Goal: Information Seeking & Learning: Compare options

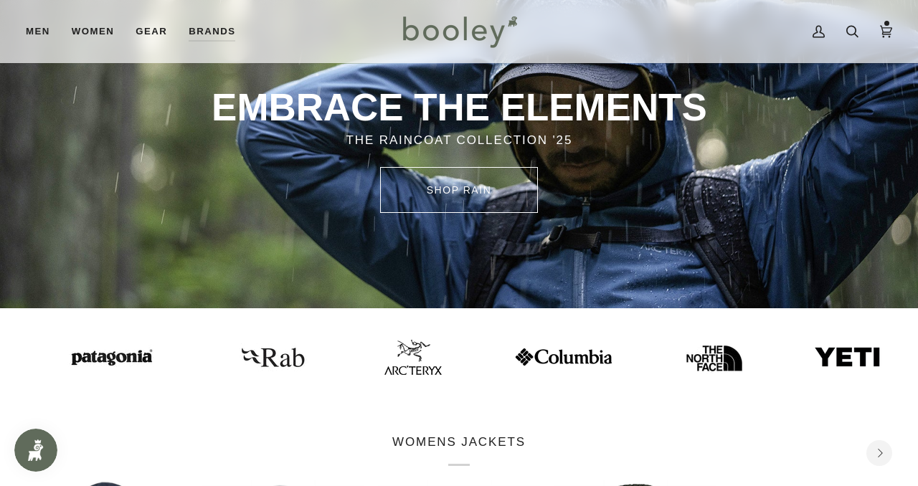
scroll to position [97, 0]
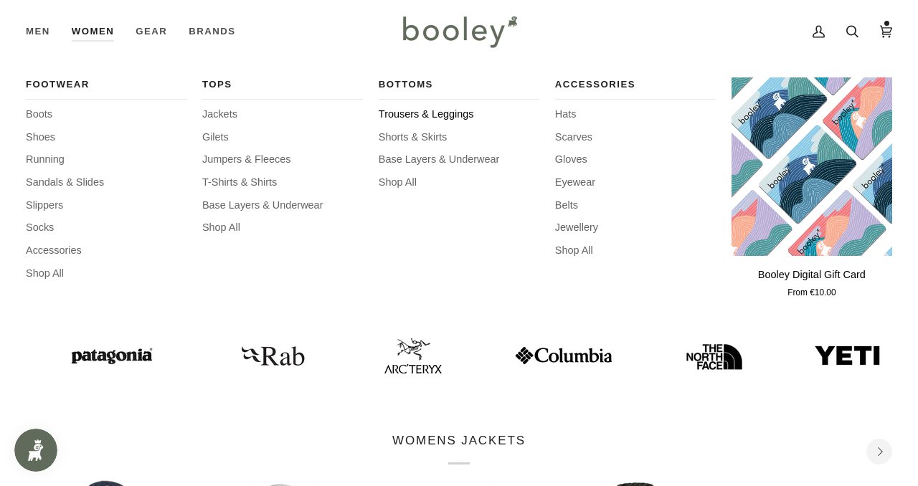
click at [429, 118] on span "Trousers & Leggings" at bounding box center [459, 115] width 161 height 16
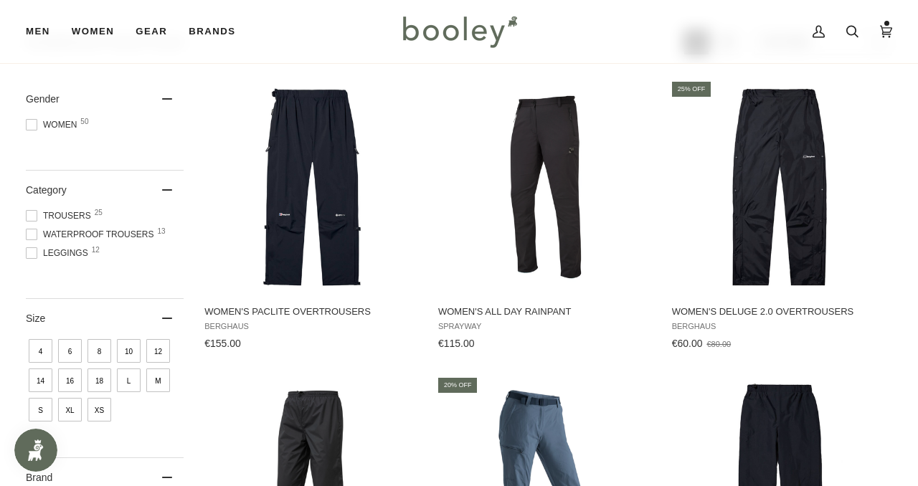
scroll to position [164, 0]
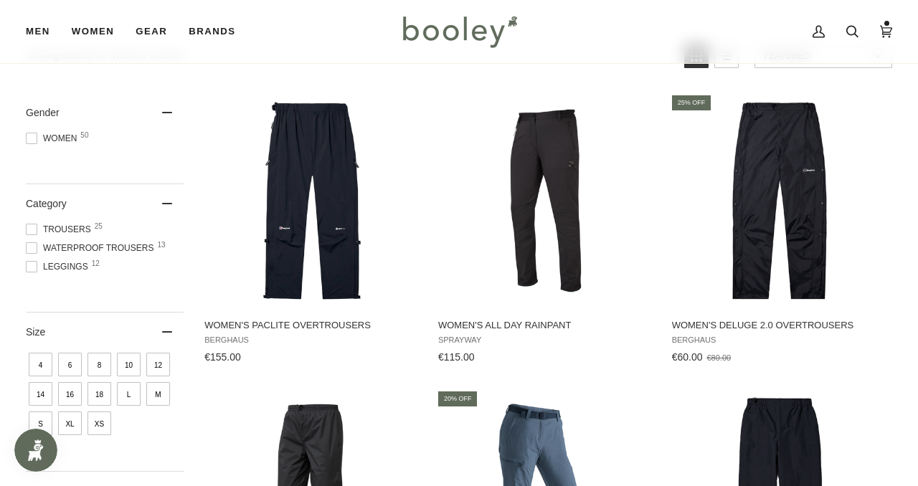
click at [30, 248] on span at bounding box center [31, 247] width 11 height 11
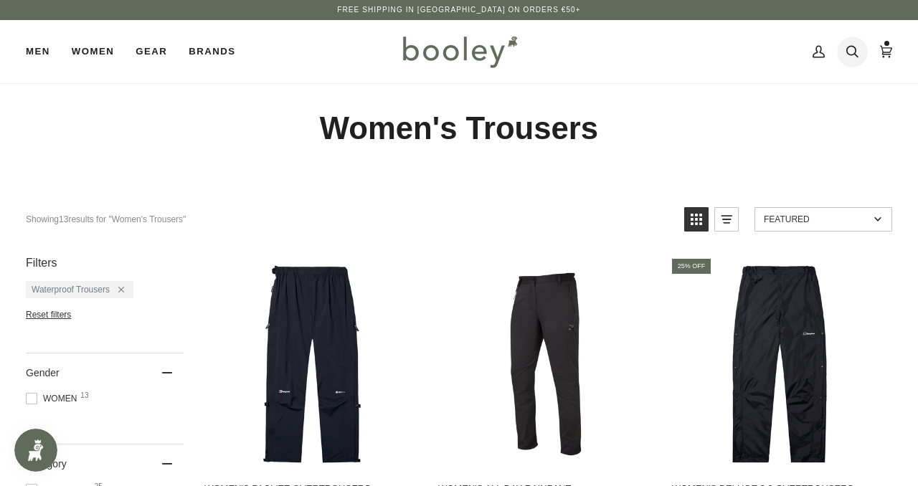
click at [855, 47] on icon at bounding box center [852, 52] width 12 height 22
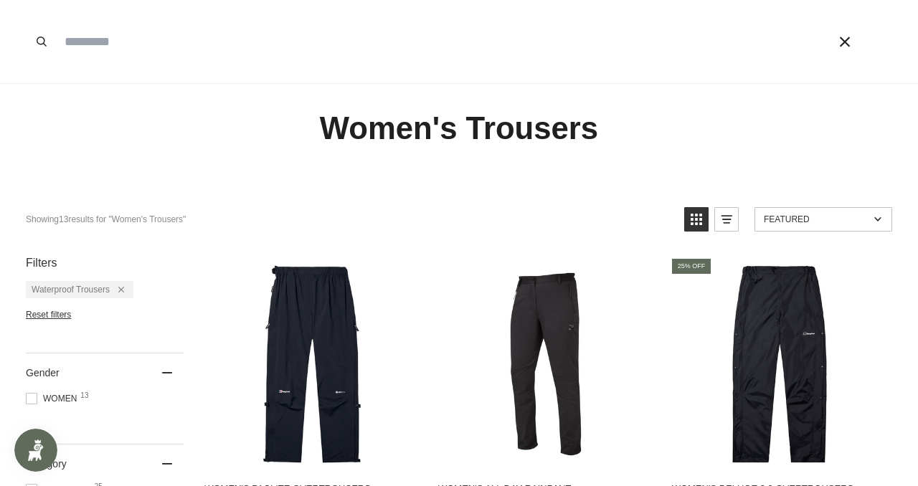
paste input "*******"
type input "*******"
click at [26, 0] on button "Search" at bounding box center [42, 41] width 32 height 83
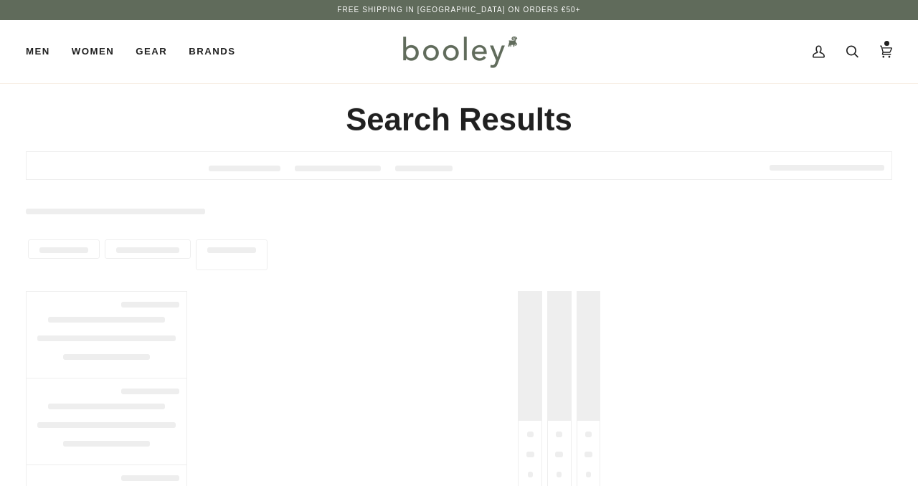
type input "*******"
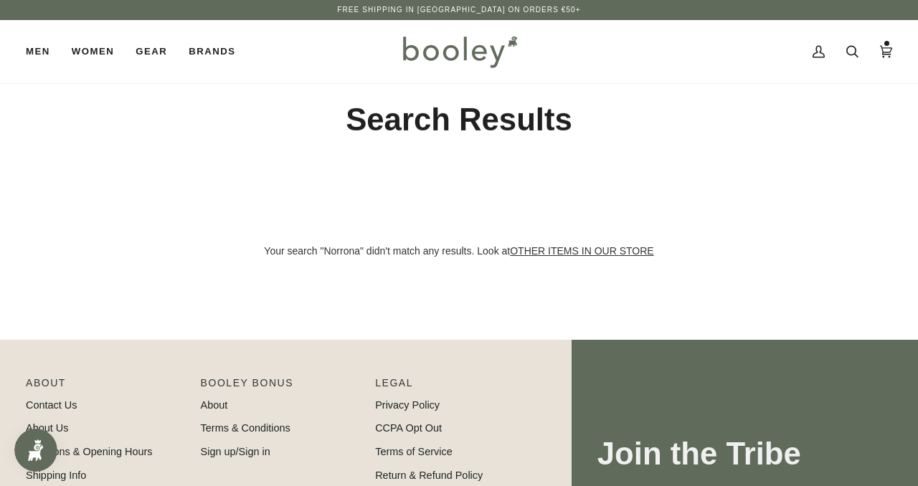
click at [411, 47] on img at bounding box center [460, 52] width 126 height 42
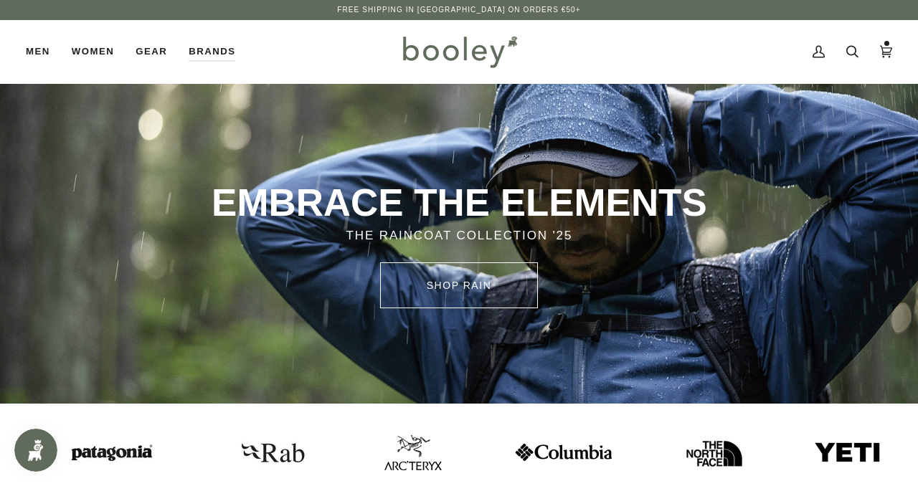
click at [384, 456] on img at bounding box center [412, 452] width 57 height 35
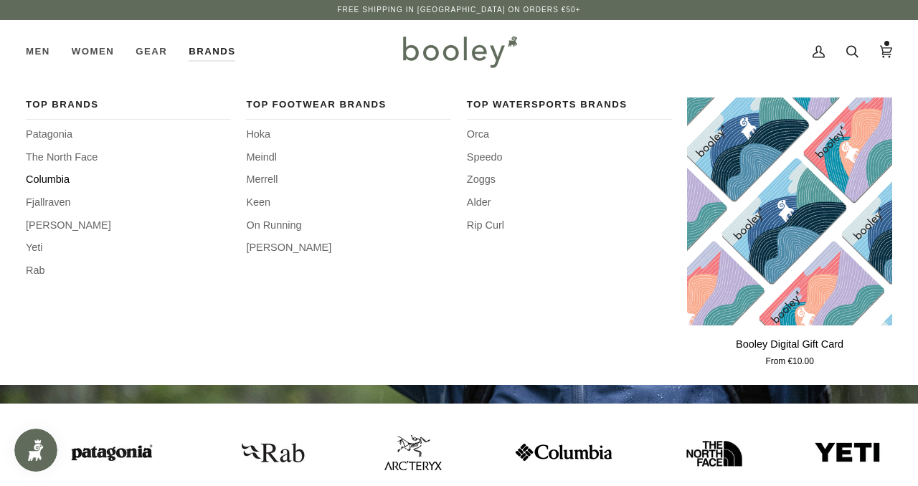
click at [35, 182] on span "Columbia" at bounding box center [128, 180] width 205 height 16
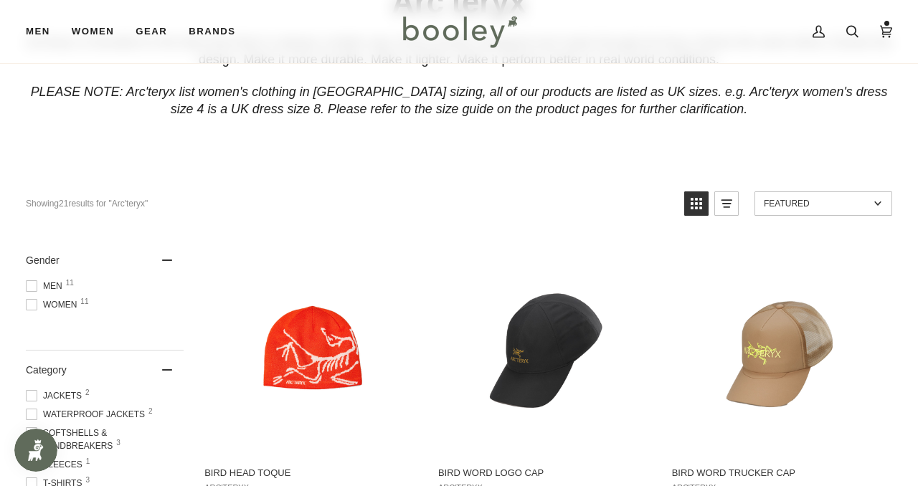
scroll to position [122, 0]
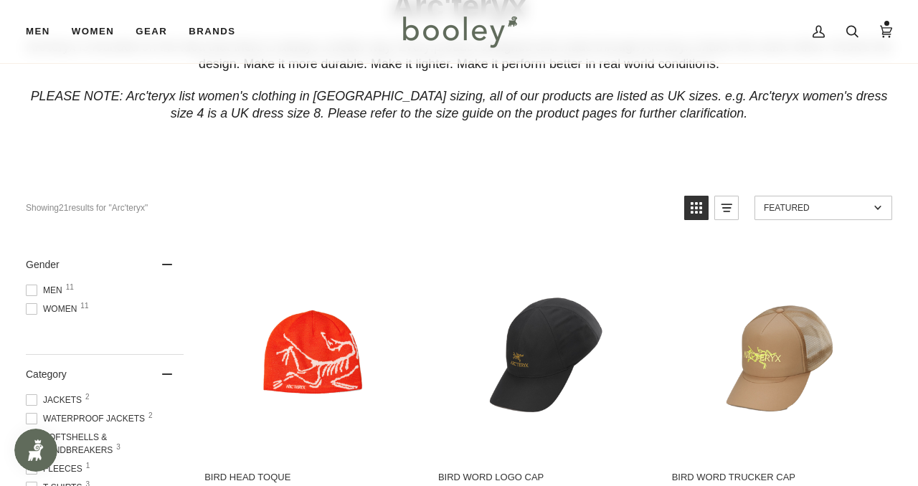
click at [32, 304] on span at bounding box center [31, 308] width 11 height 11
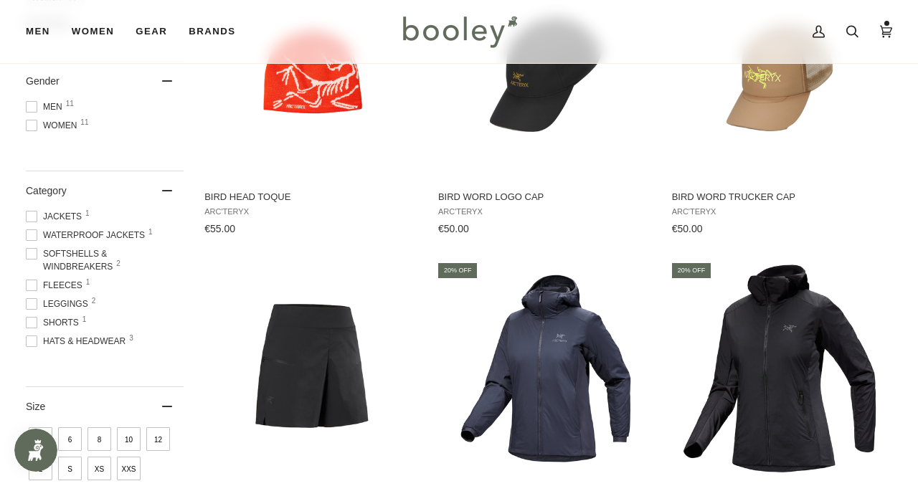
scroll to position [208, 0]
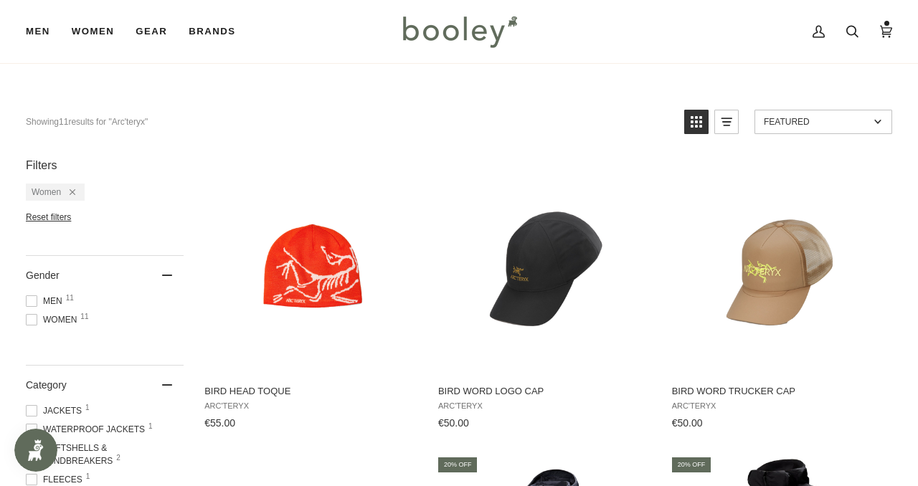
click at [448, 29] on img at bounding box center [460, 32] width 126 height 42
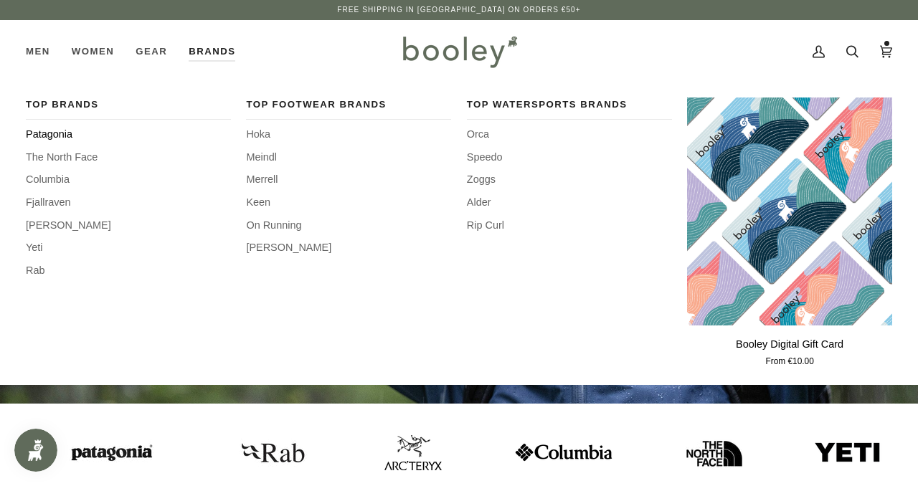
click at [58, 133] on span "Patagonia" at bounding box center [128, 135] width 205 height 16
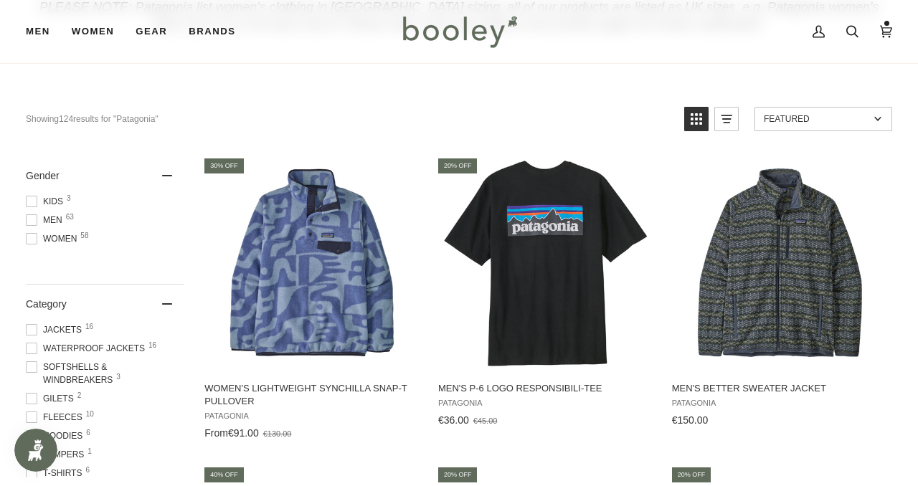
scroll to position [209, 0]
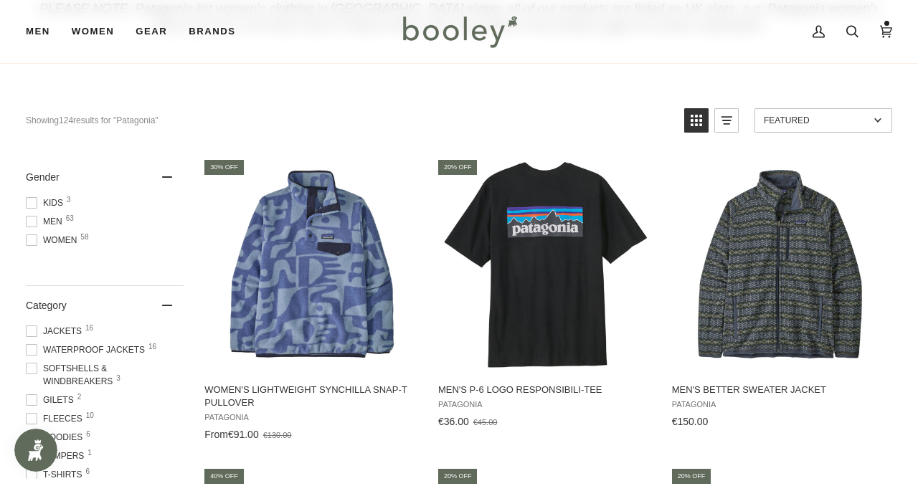
click at [27, 241] on span at bounding box center [31, 240] width 11 height 11
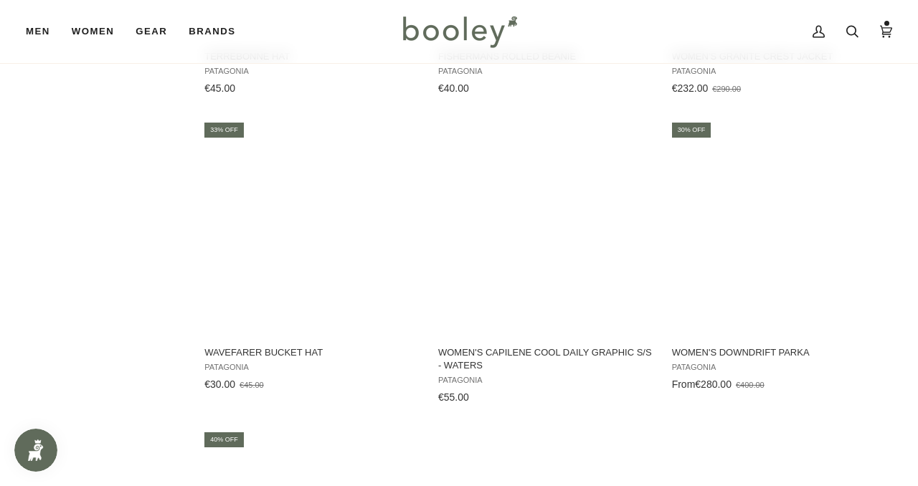
scroll to position [1740, 0]
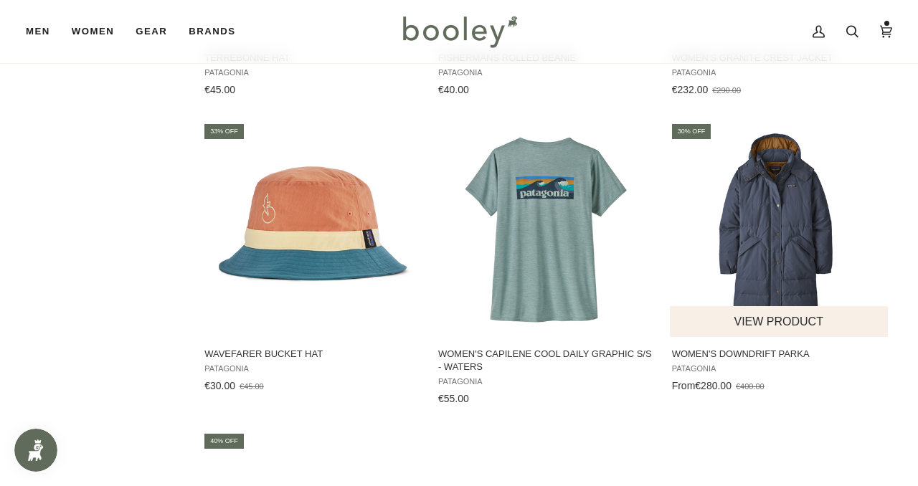
click at [781, 228] on img "Women's Downdrift Parka" at bounding box center [779, 229] width 215 height 215
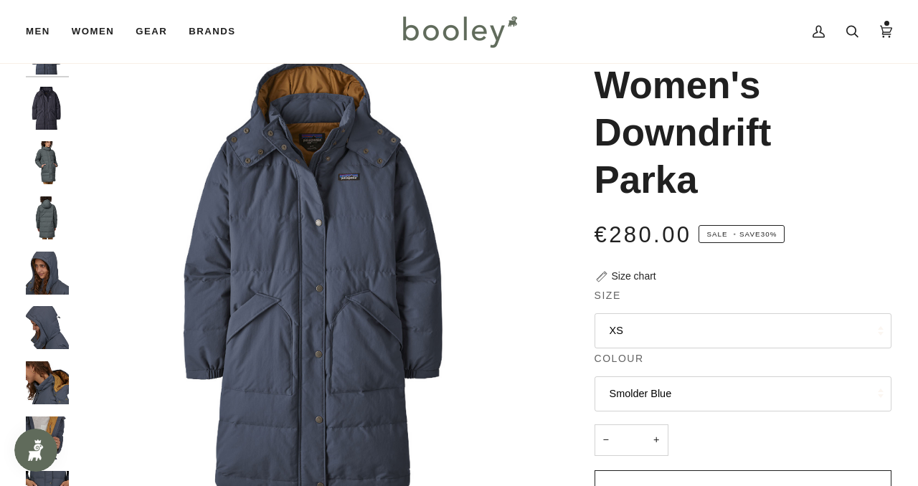
click at [47, 387] on img "Patagonia Women's Downdrift Parka - Booley Galway" at bounding box center [47, 382] width 43 height 43
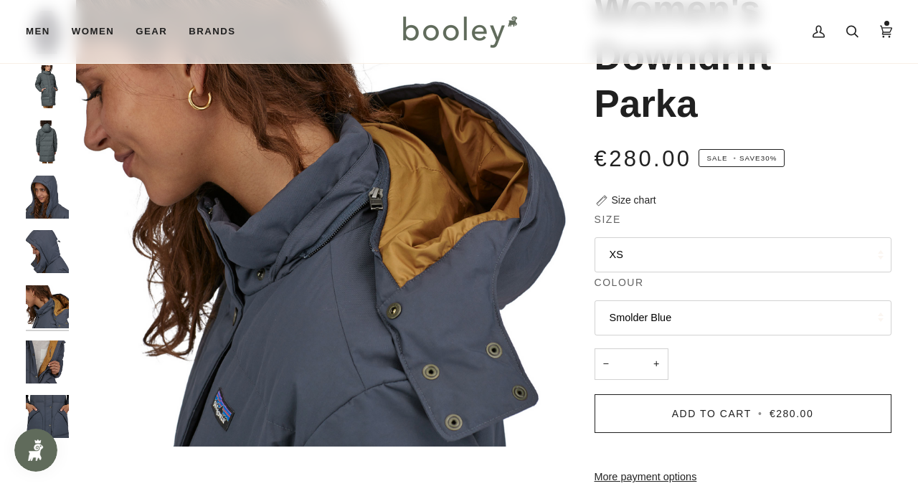
scroll to position [174, 0]
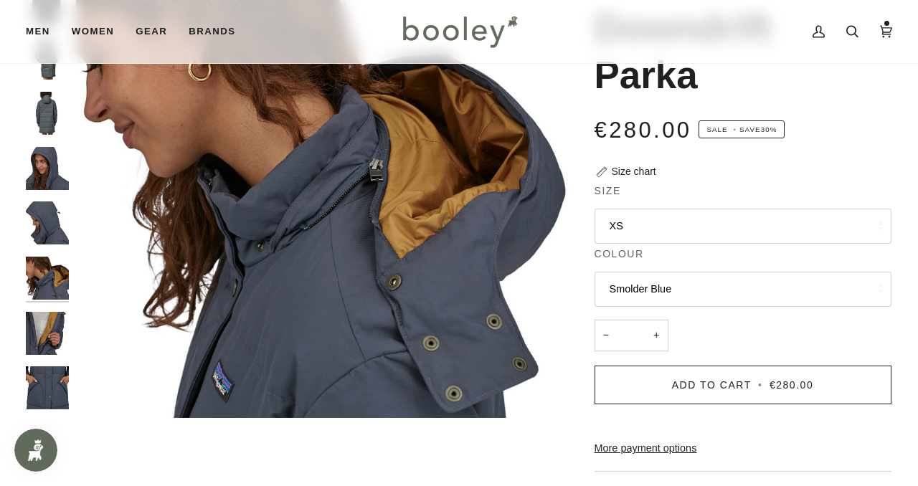
click at [59, 387] on img "Patagonia Women's Downdrift Parka - Booley Galway" at bounding box center [47, 388] width 43 height 43
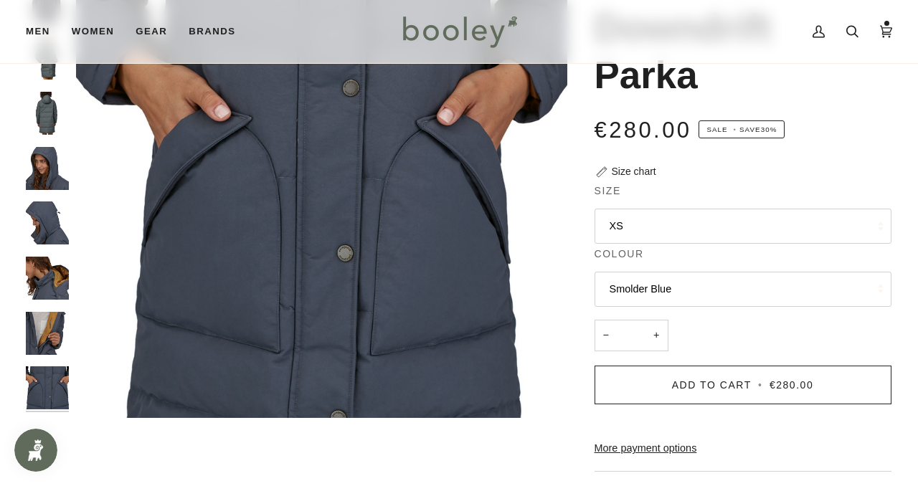
click at [43, 329] on img "Patagonia Women's Downdrift Parka - Booley Galway" at bounding box center [47, 333] width 43 height 43
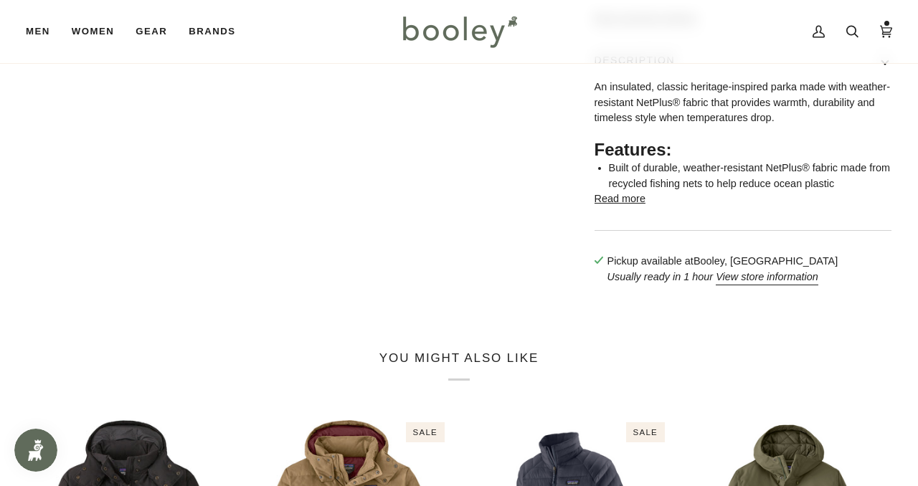
scroll to position [605, 0]
click at [620, 207] on button "Read more" at bounding box center [620, 199] width 51 height 16
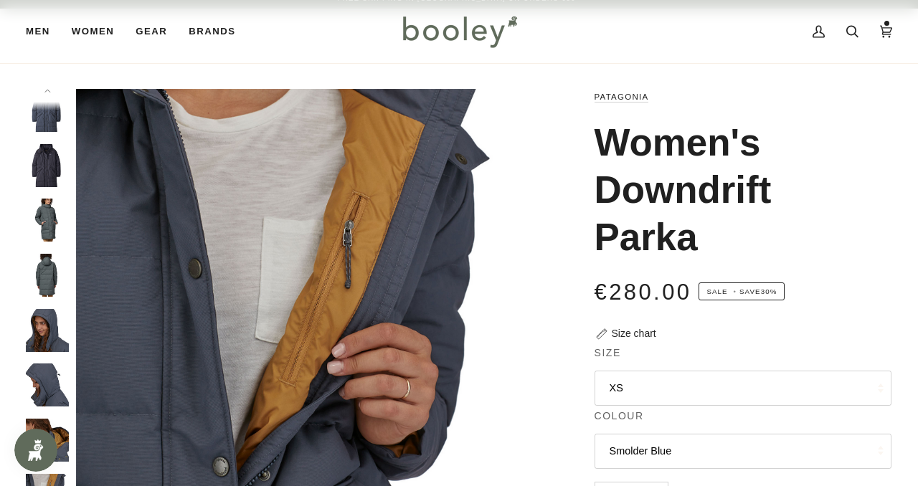
scroll to position [0, 0]
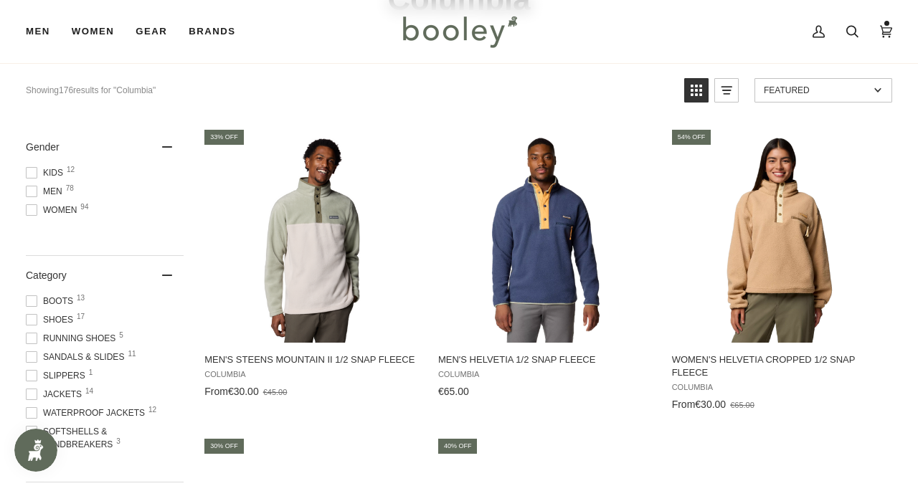
scroll to position [130, 0]
click at [32, 212] on span at bounding box center [31, 209] width 11 height 11
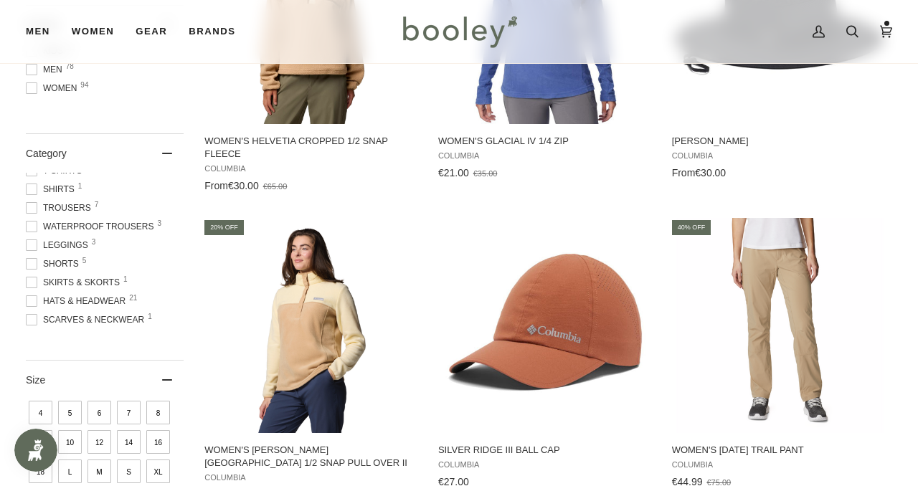
scroll to position [191, 0]
click at [33, 221] on span at bounding box center [31, 224] width 11 height 11
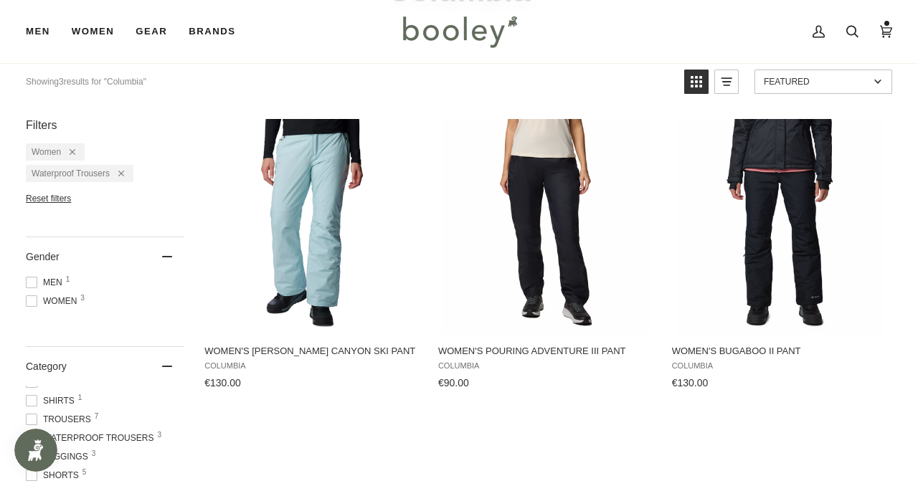
scroll to position [132, 0]
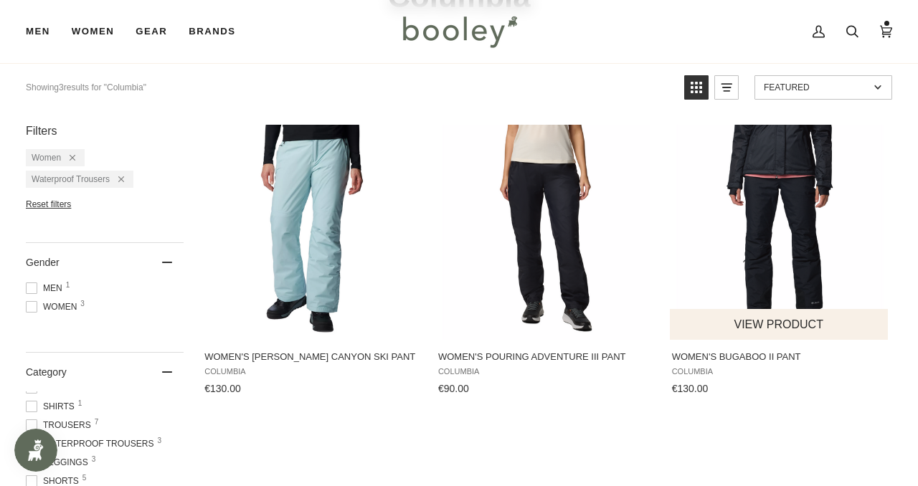
click at [775, 221] on img "Women's Bugaboo II Pant" at bounding box center [779, 232] width 215 height 215
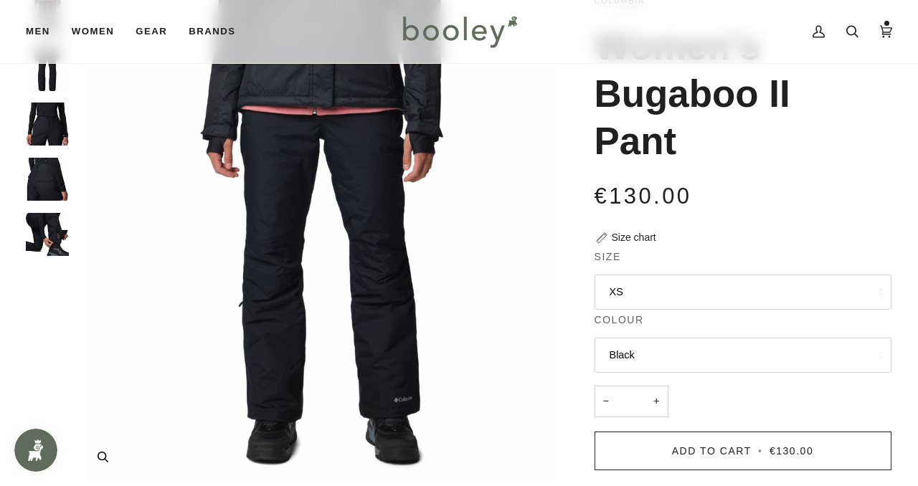
scroll to position [115, 0]
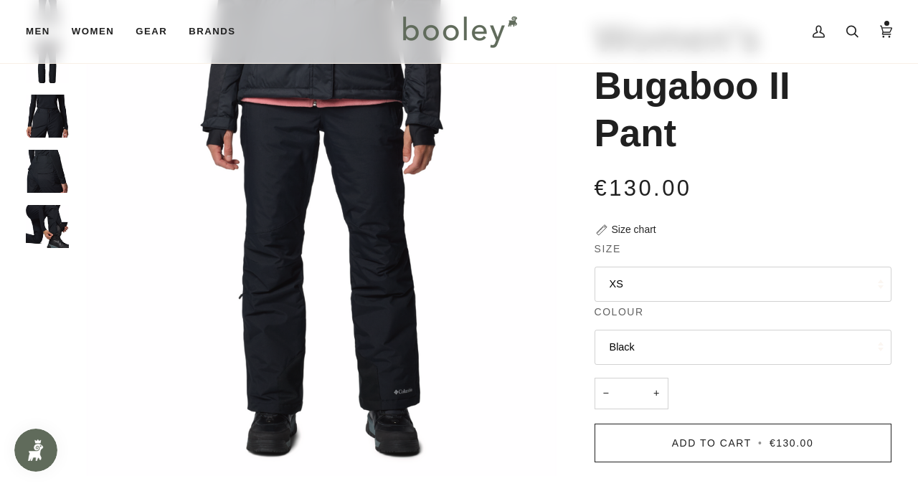
click at [52, 125] on img "Columbia Women's Bugaboo II Pant Black - Booley Galway" at bounding box center [47, 116] width 43 height 43
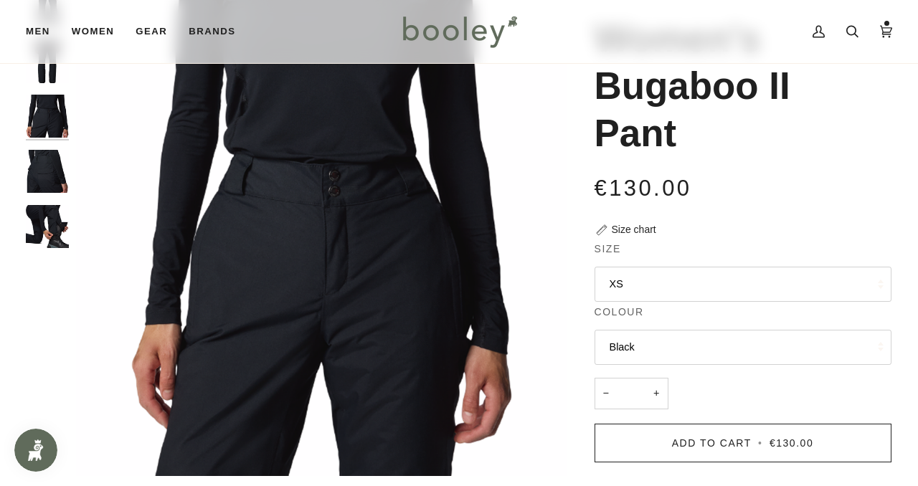
click at [52, 181] on img "Columbia Women's Bugaboo II Pant Black - Booley Galway" at bounding box center [47, 171] width 43 height 43
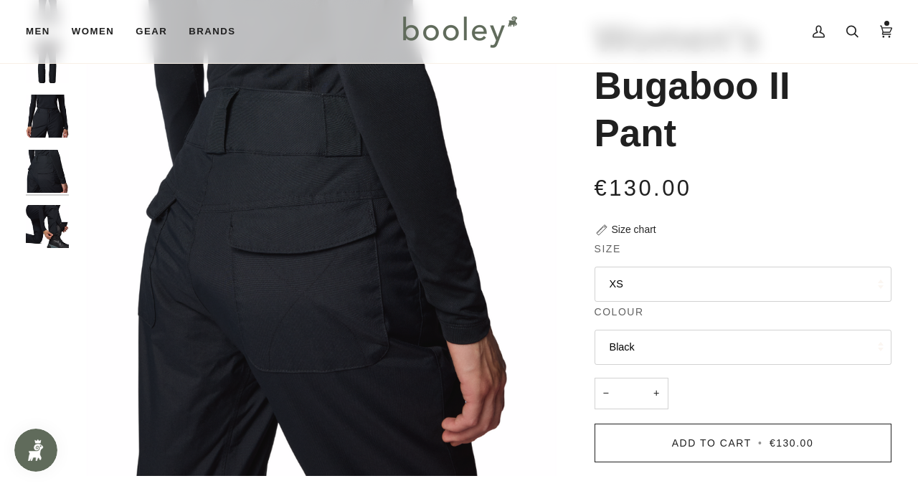
click at [48, 231] on img "Columbia Women's Bugaboo II Pant Black - Booley Galway" at bounding box center [47, 226] width 43 height 43
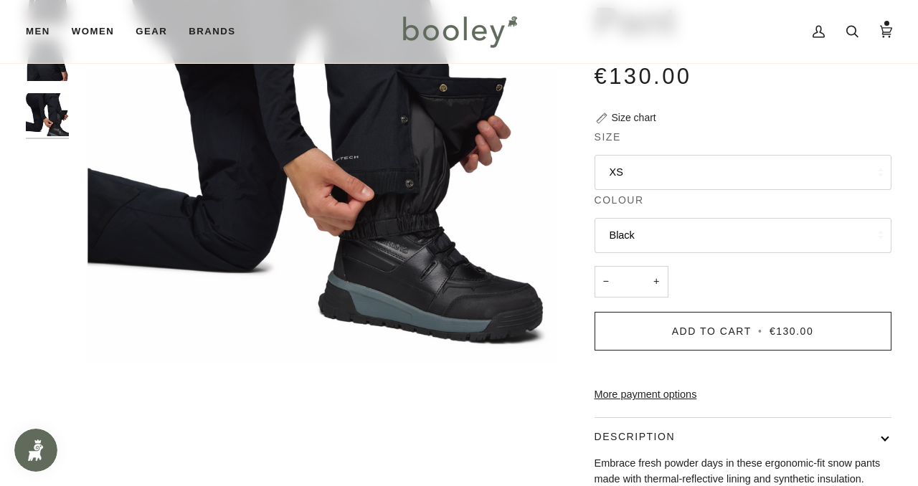
scroll to position [0, 0]
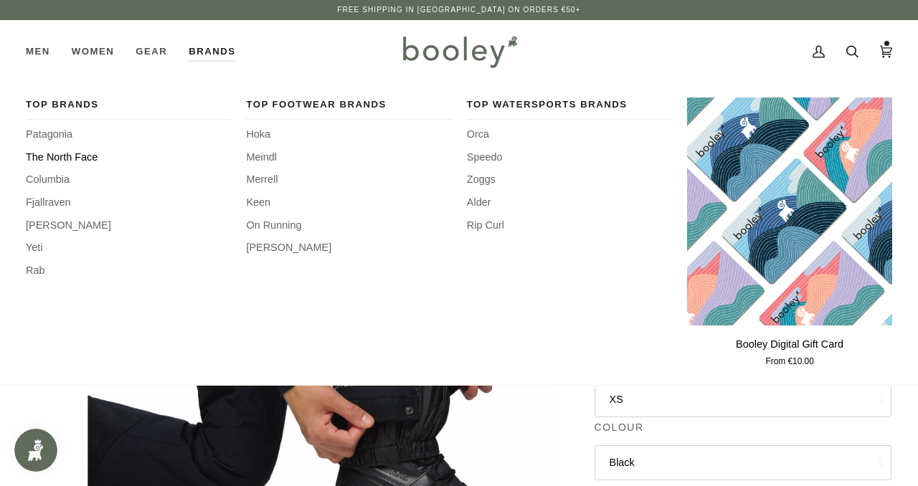
click at [62, 160] on span "The North Face" at bounding box center [128, 158] width 205 height 16
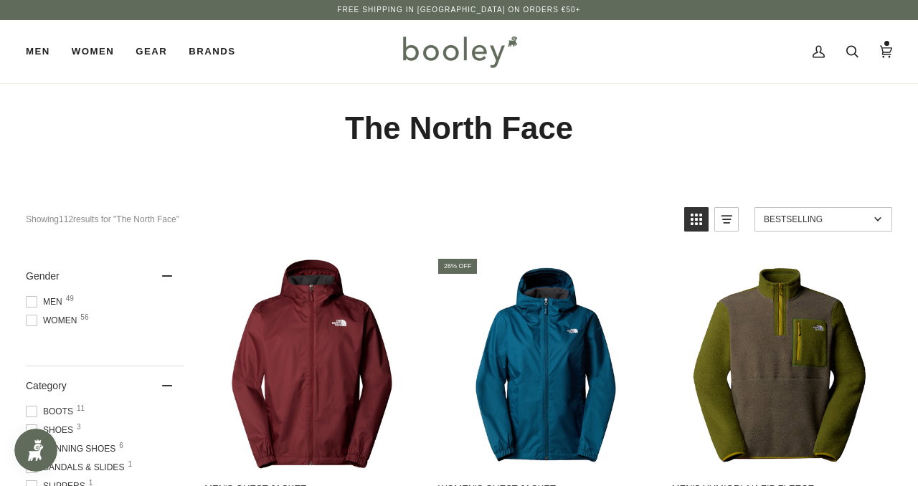
click at [30, 323] on span at bounding box center [31, 320] width 11 height 11
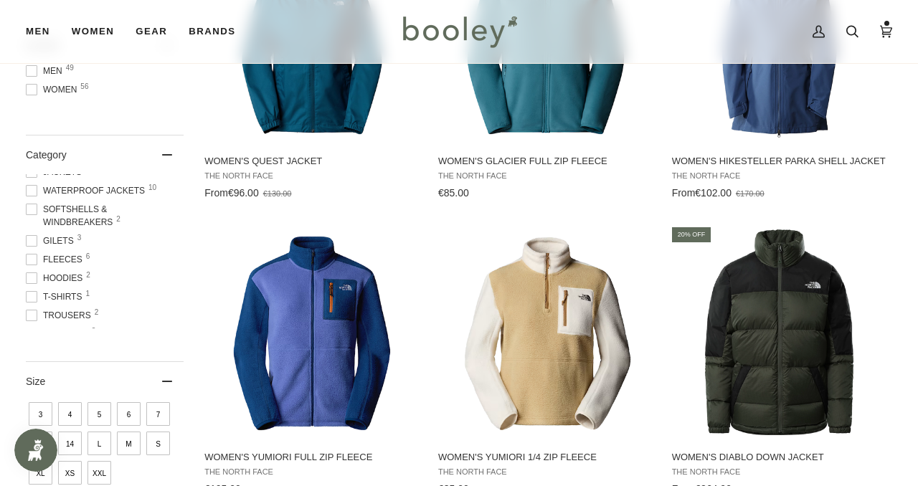
scroll to position [157, 0]
click at [29, 260] on span at bounding box center [31, 260] width 11 height 11
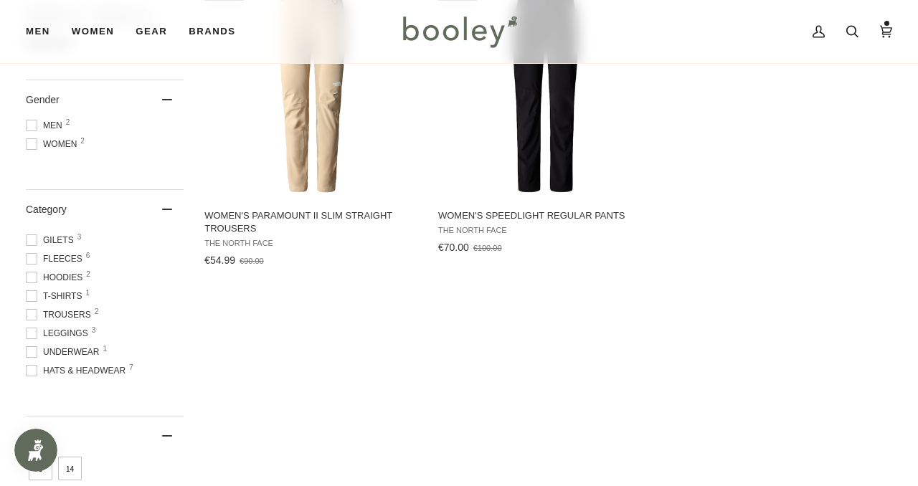
scroll to position [316, 0]
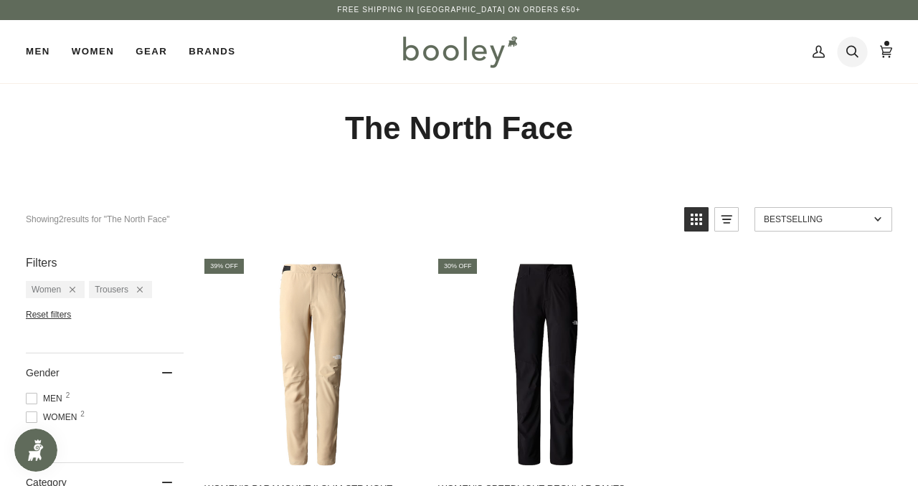
click at [855, 49] on icon at bounding box center [852, 52] width 12 height 12
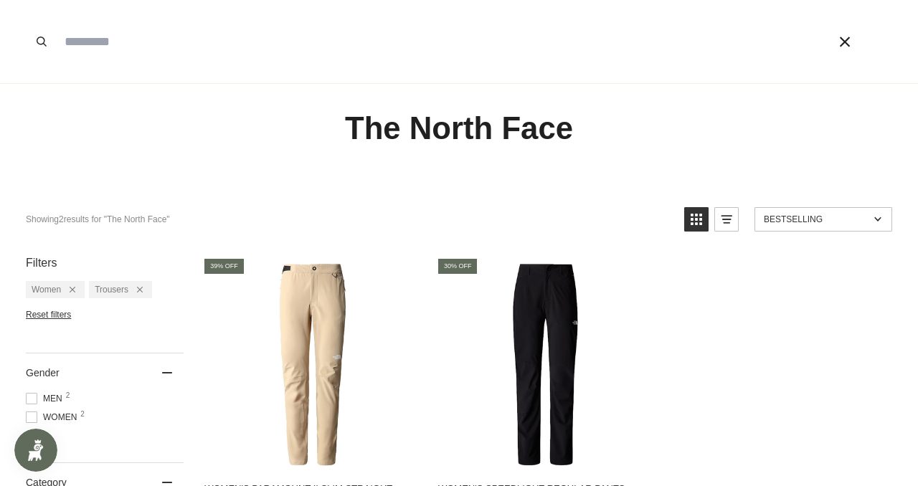
click at [656, 374] on span at bounding box center [459, 243] width 918 height 486
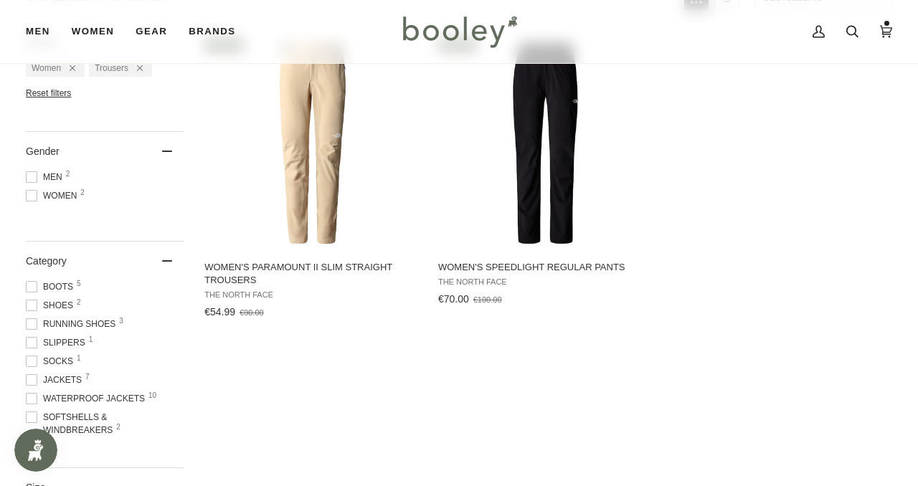
scroll to position [224, 0]
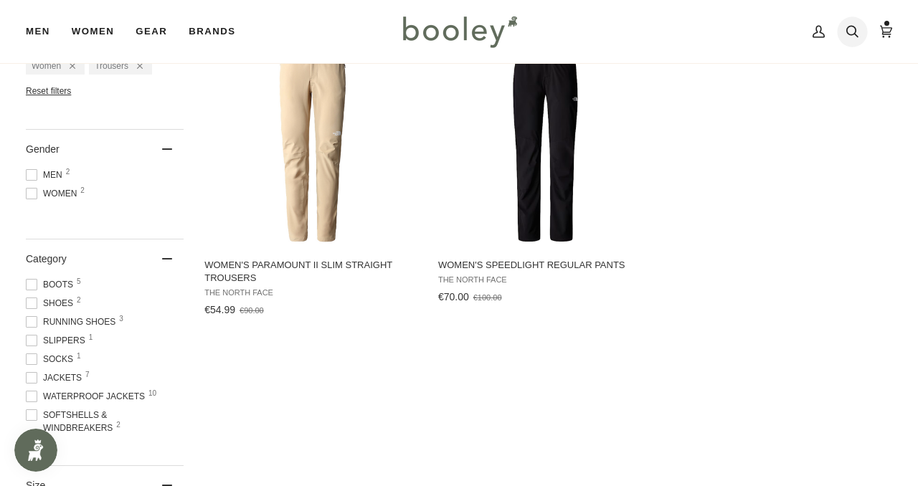
click at [856, 34] on icon at bounding box center [852, 32] width 12 height 22
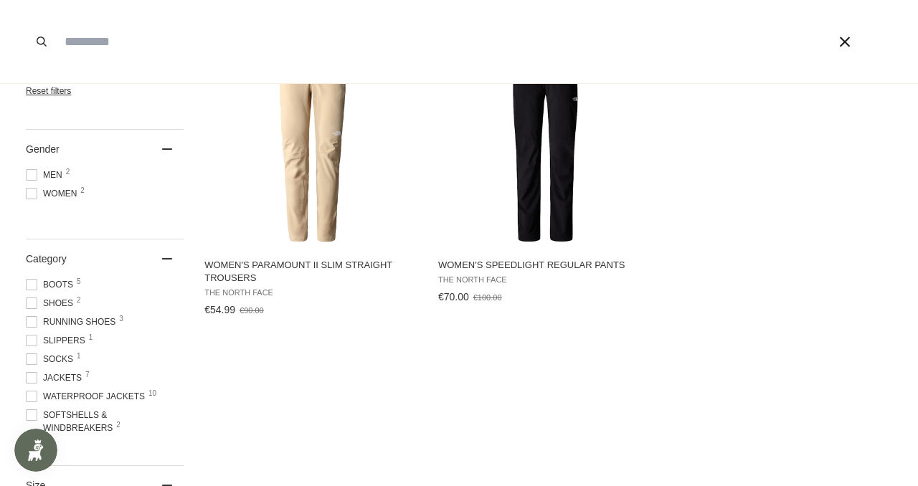
paste input "********"
type input "********"
click at [26, 0] on button "Search" at bounding box center [42, 41] width 32 height 83
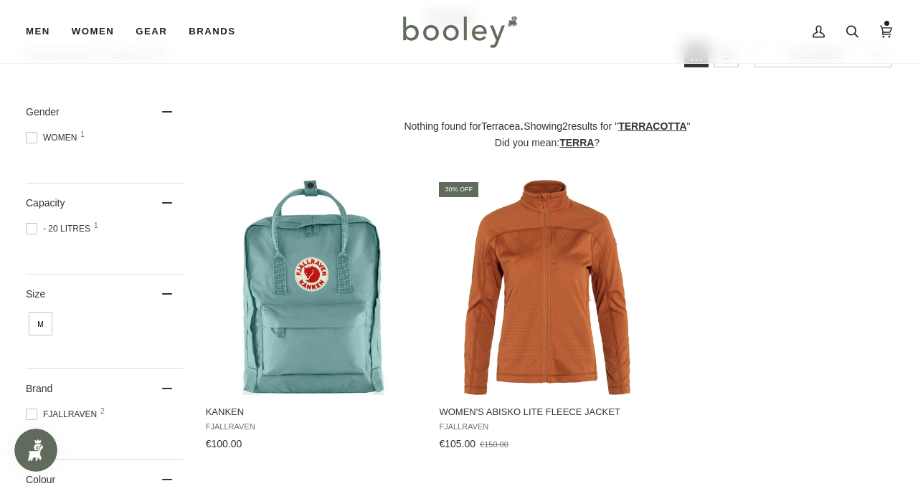
scroll to position [144, 0]
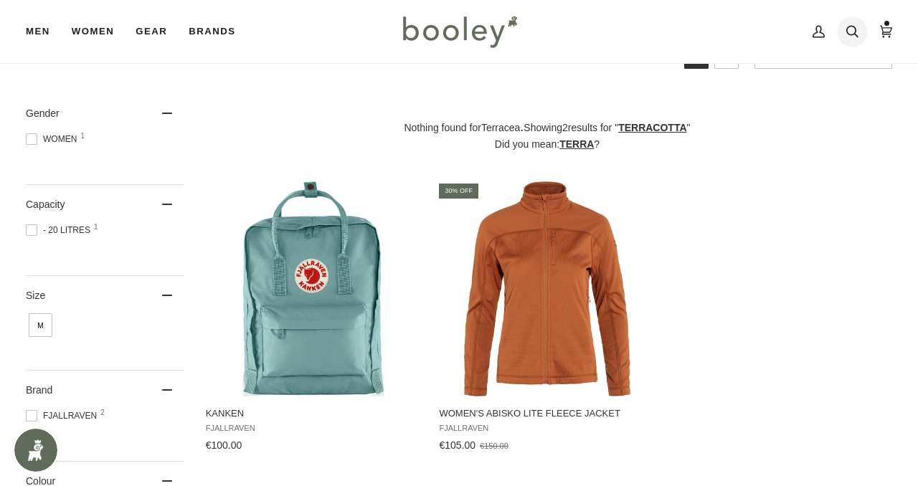
click at [852, 32] on icon at bounding box center [852, 32] width 12 height 22
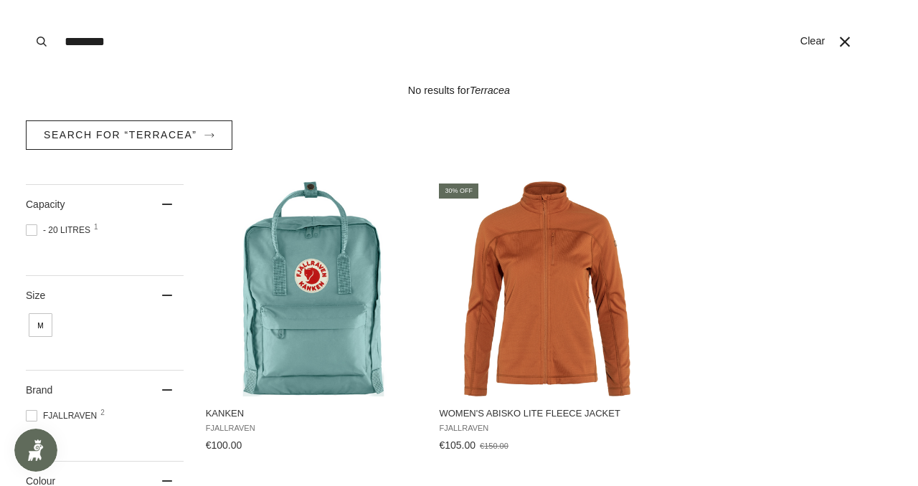
click at [417, 43] on input "********" at bounding box center [424, 41] width 735 height 83
paste input "Search our store"
type input "******"
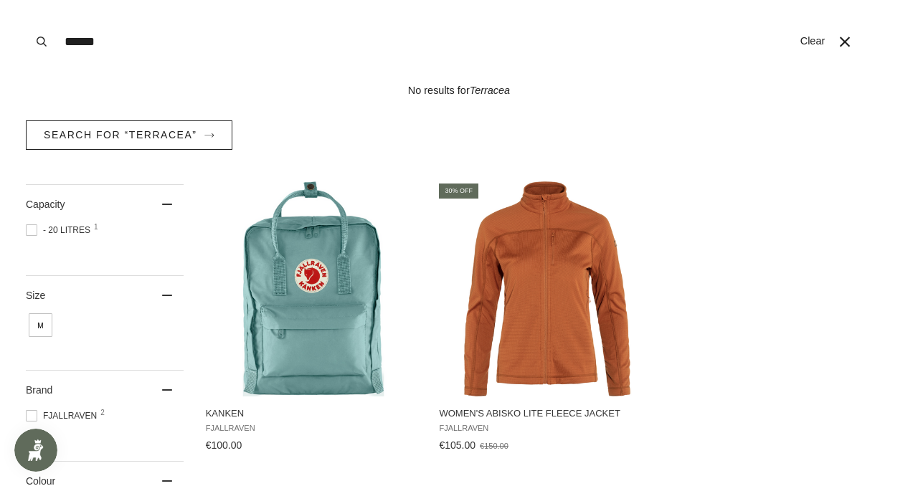
click at [26, 0] on button "Search" at bounding box center [42, 41] width 32 height 83
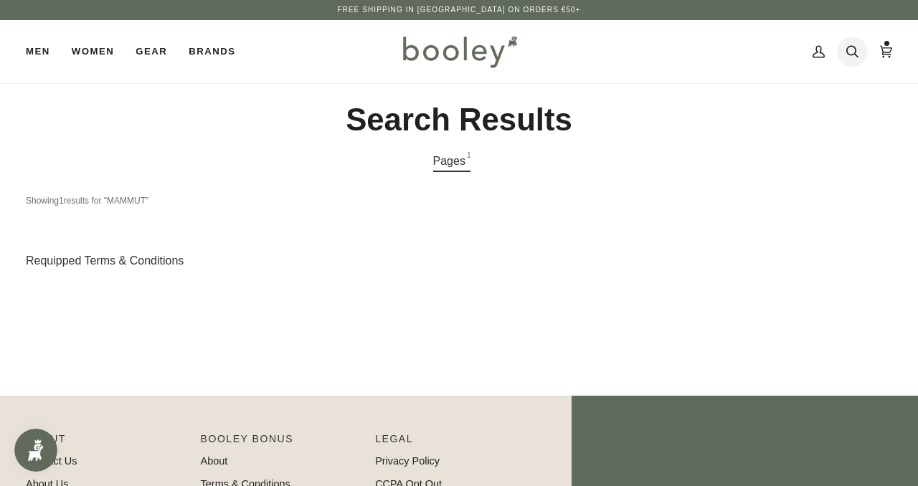
click at [856, 55] on icon at bounding box center [852, 52] width 12 height 22
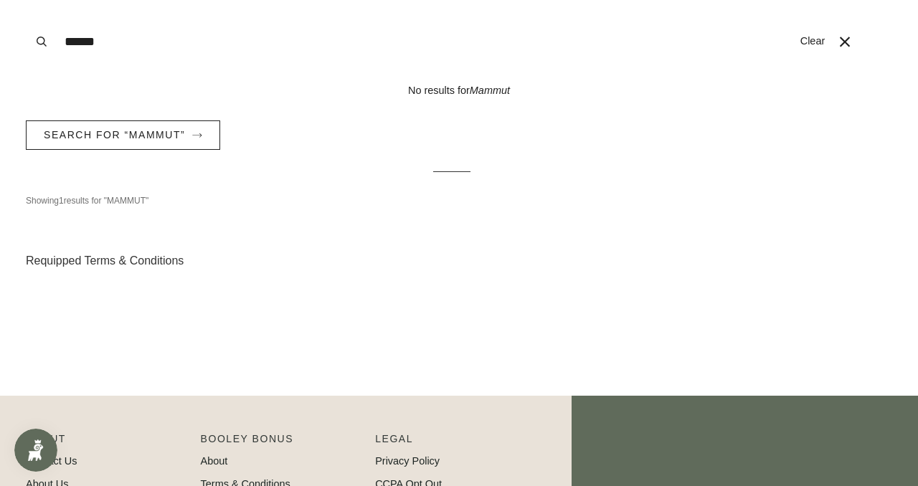
paste input "****"
click at [410, 41] on input "**********" at bounding box center [424, 41] width 735 height 83
paste input "Search our store"
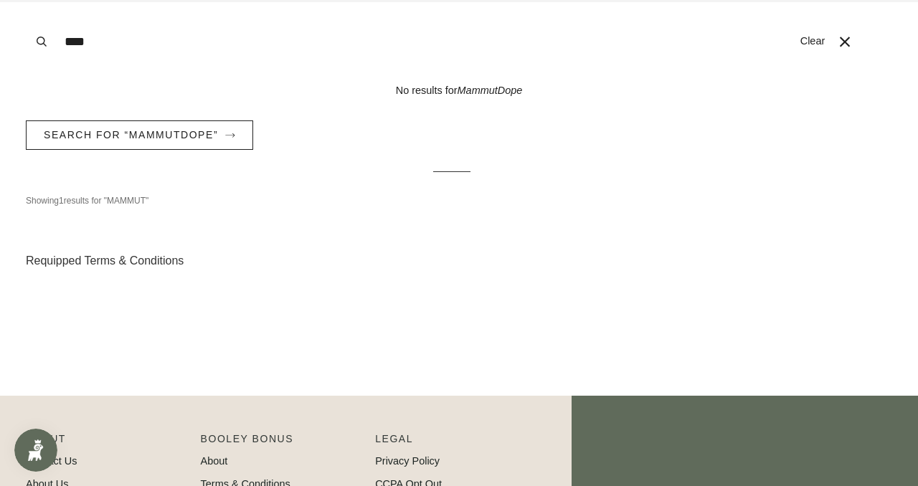
type input "****"
click at [26, 0] on button "Search" at bounding box center [42, 41] width 32 height 83
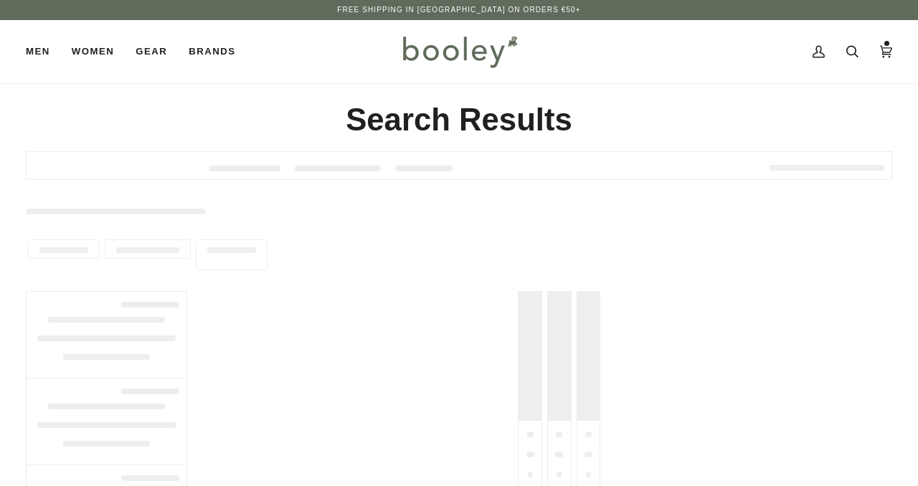
type input "****"
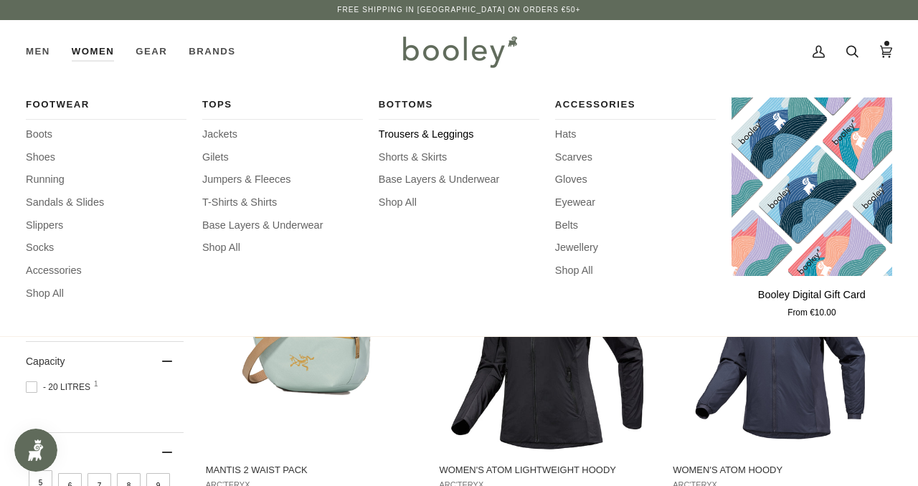
click at [429, 133] on span "Trousers & Leggings" at bounding box center [459, 135] width 161 height 16
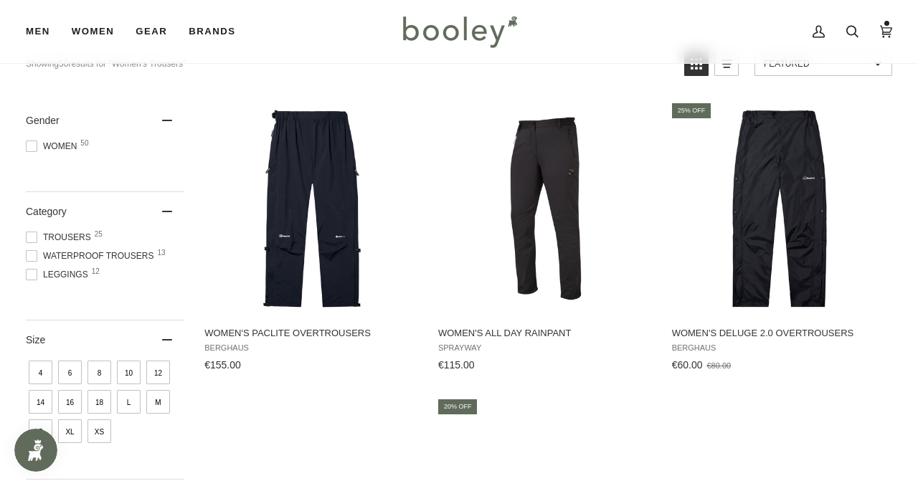
scroll to position [212, 0]
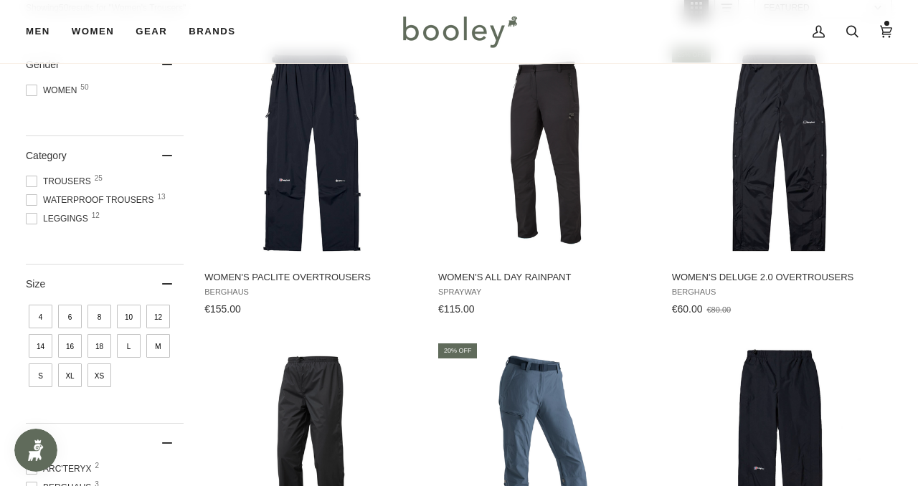
click at [32, 201] on span at bounding box center [31, 199] width 11 height 11
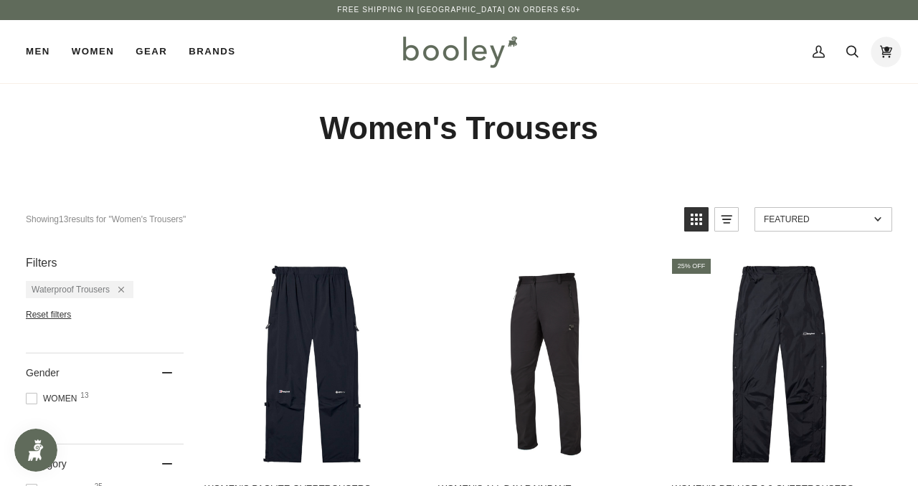
click at [886, 46] on icon at bounding box center [886, 52] width 12 height 22
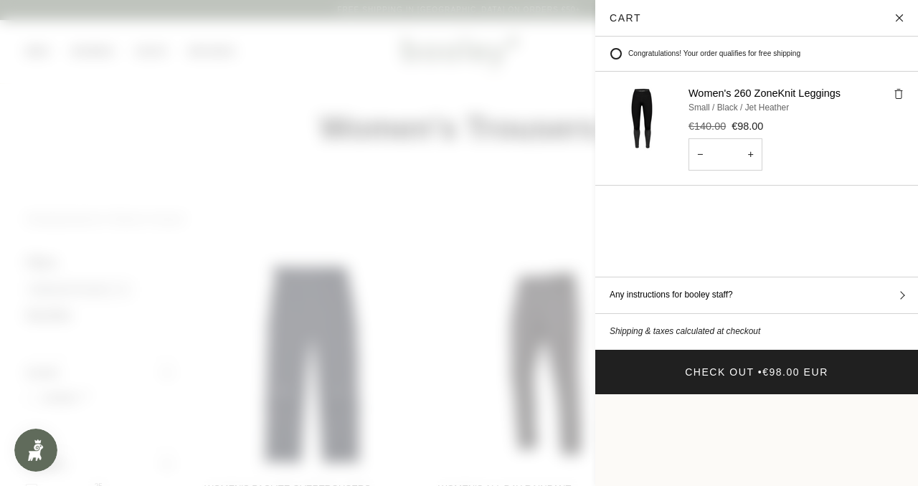
click at [498, 156] on span at bounding box center [459, 243] width 918 height 486
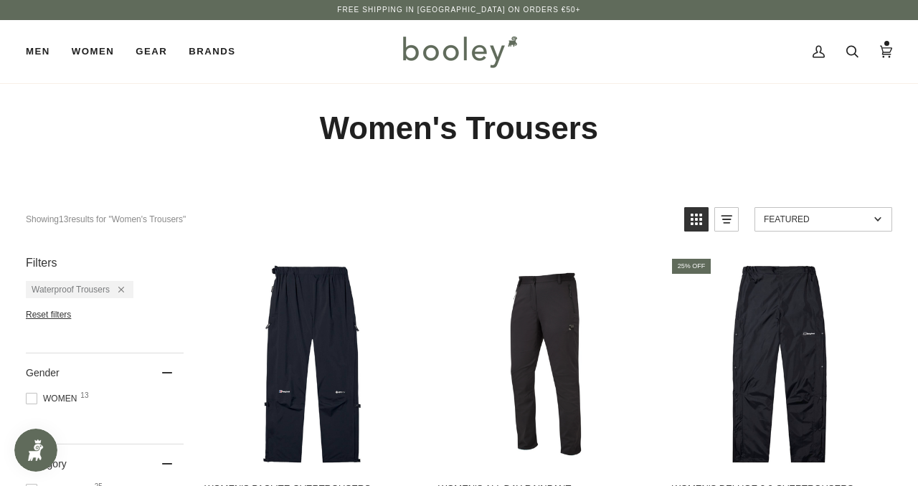
click at [450, 38] on img at bounding box center [460, 52] width 126 height 42
click at [450, 56] on img at bounding box center [460, 52] width 126 height 42
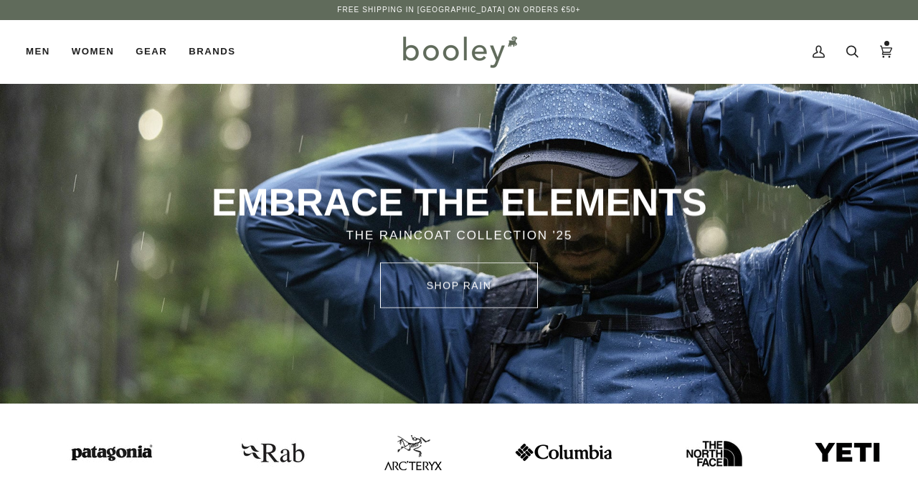
click at [397, 459] on img at bounding box center [412, 452] width 57 height 35
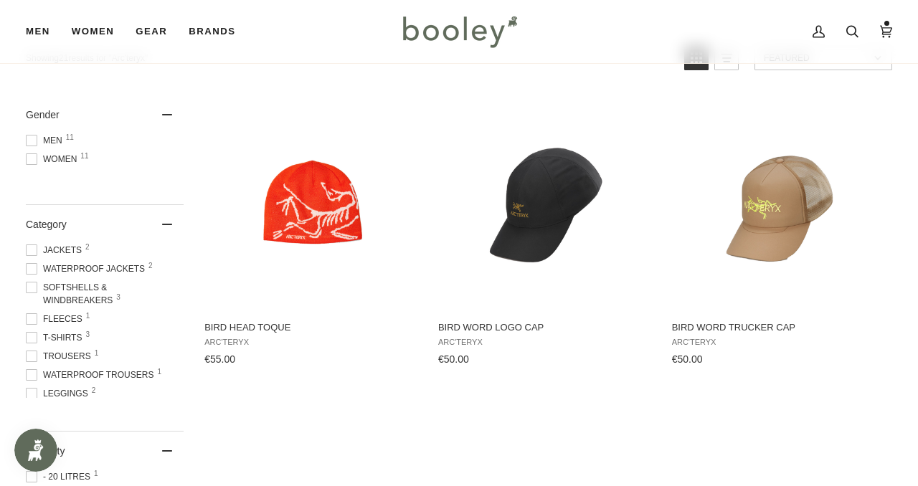
scroll to position [309, 0]
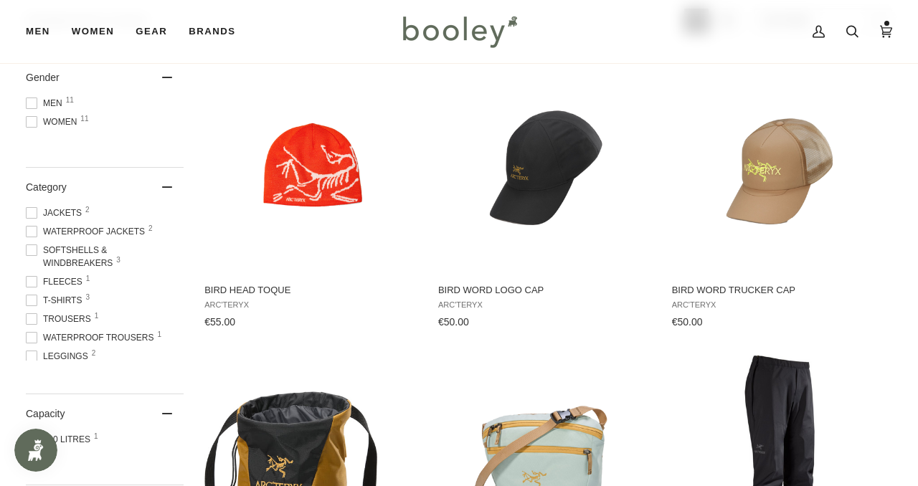
click at [34, 230] on span at bounding box center [31, 231] width 11 height 11
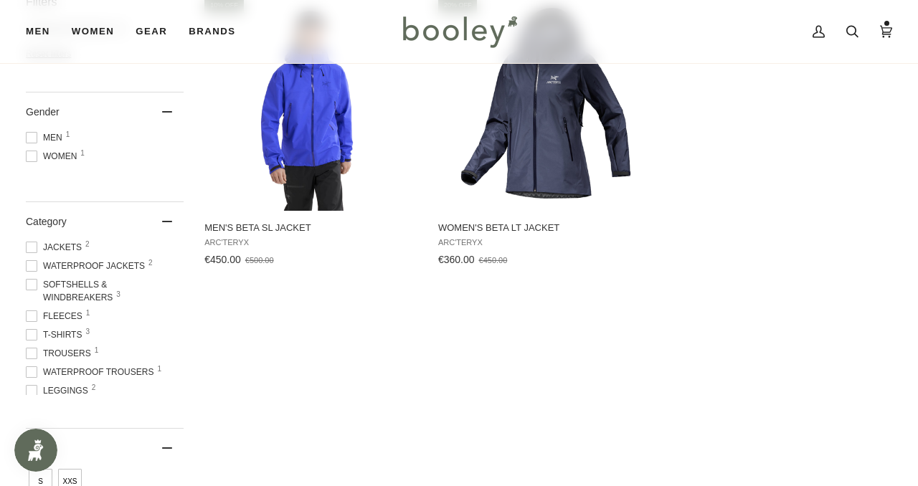
scroll to position [372, 0]
click at [30, 245] on span at bounding box center [31, 246] width 11 height 11
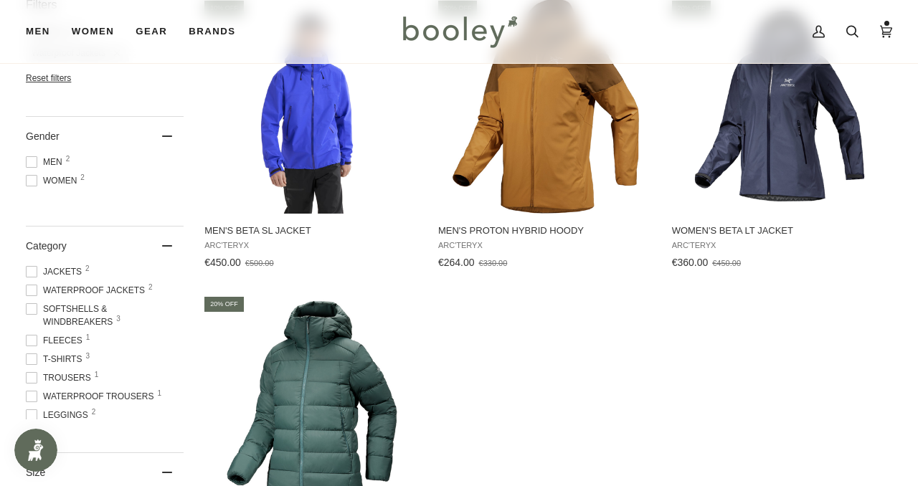
scroll to position [449, 0]
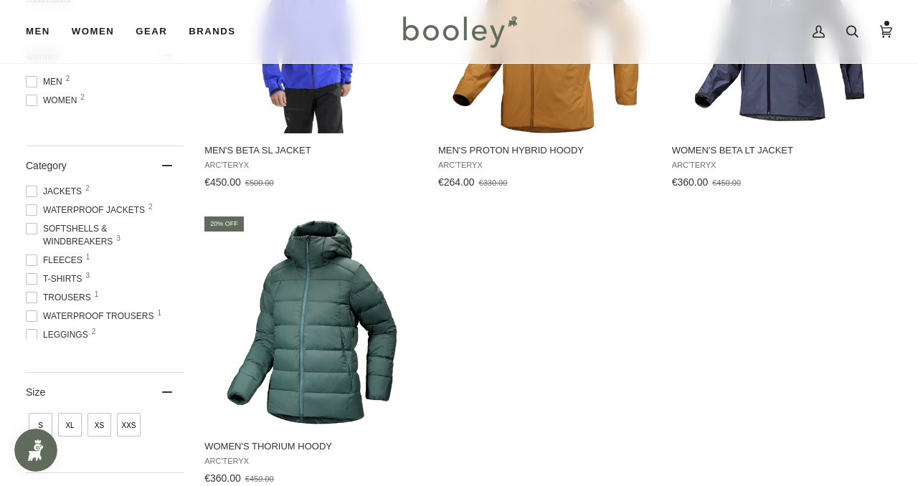
click at [30, 228] on span at bounding box center [31, 228] width 11 height 11
